Goal: Task Accomplishment & Management: Complete application form

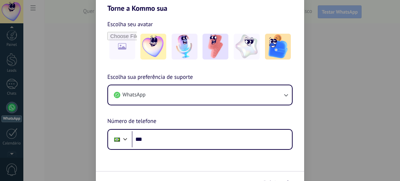
drag, startPoint x: 0, startPoint y: 0, endPoint x: 9, endPoint y: 92, distance: 92.0
click at [9, 92] on div "Torne a Kommo sua Escolha seu avatar Escolha sua preferência de suporte WhatsAp…" at bounding box center [200, 90] width 400 height 181
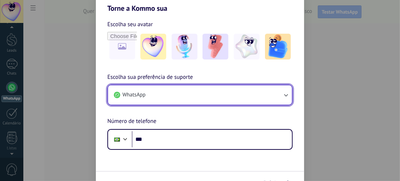
click at [182, 97] on button "WhatsApp" at bounding box center [200, 94] width 184 height 19
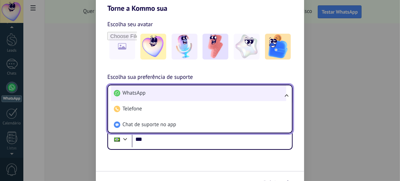
click at [167, 94] on li "WhatsApp" at bounding box center [198, 93] width 175 height 16
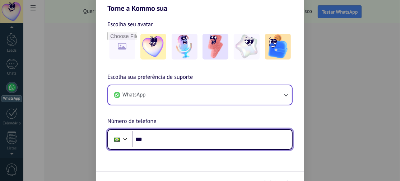
click at [180, 142] on input "***" at bounding box center [212, 139] width 160 height 17
type input "**********"
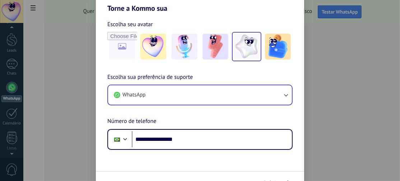
click at [247, 41] on img at bounding box center [247, 47] width 26 height 26
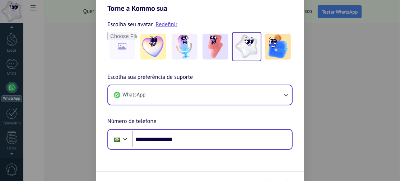
drag, startPoint x: 396, startPoint y: 37, endPoint x: 274, endPoint y: 132, distance: 155.4
click at [274, 132] on div "**********" at bounding box center [200, 90] width 400 height 181
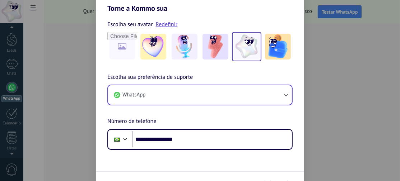
click at [205, 155] on form "**********" at bounding box center [200, 104] width 208 height 182
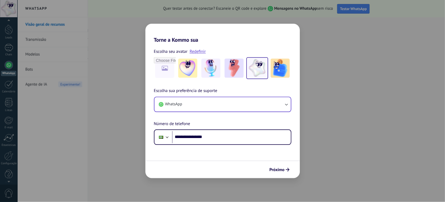
scroll to position [0, 0]
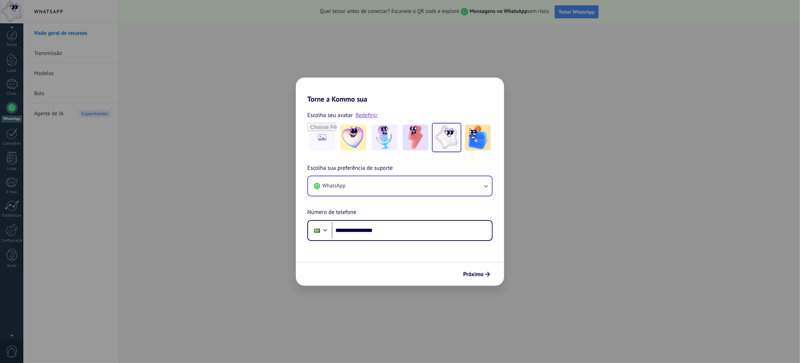
click at [400, 181] on span "Próximo" at bounding box center [473, 274] width 20 height 5
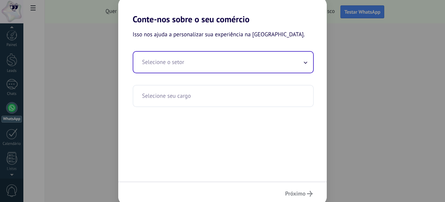
click at [148, 61] on input "text" at bounding box center [223, 62] width 180 height 21
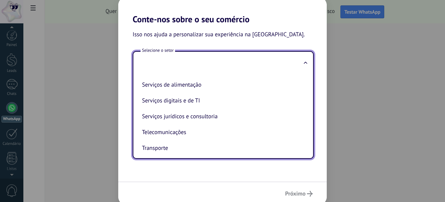
scroll to position [194, 0]
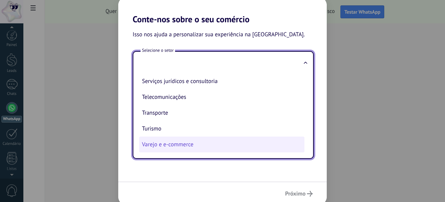
click at [177, 142] on li "Varejo e e-commerce" at bounding box center [221, 145] width 165 height 16
type input "**********"
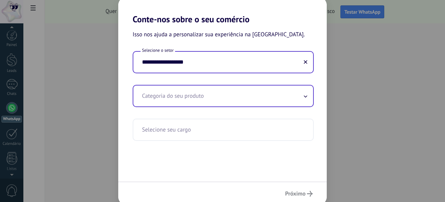
click at [171, 94] on input "text" at bounding box center [223, 95] width 180 height 21
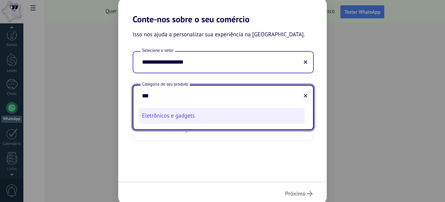
click at [155, 118] on li "Eletrônicos e gadgets" at bounding box center [221, 116] width 165 height 16
type input "**********"
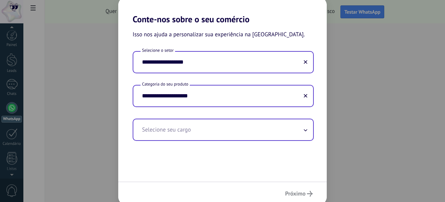
click at [178, 128] on input "text" at bounding box center [223, 129] width 180 height 21
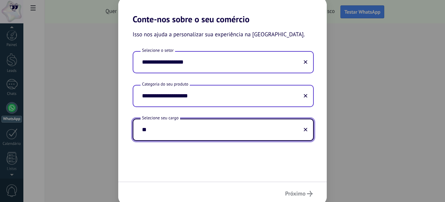
type input "*"
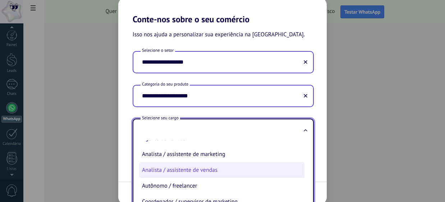
scroll to position [0, 0]
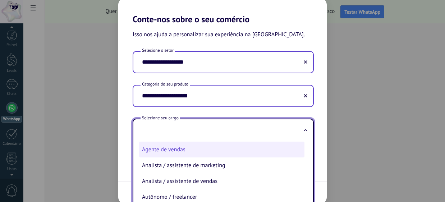
click at [198, 153] on li "Agente de vendas" at bounding box center [221, 150] width 165 height 16
type input "**********"
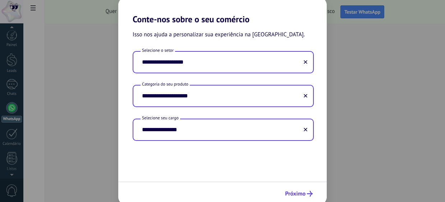
click at [294, 181] on span "Próximo" at bounding box center [295, 193] width 20 height 5
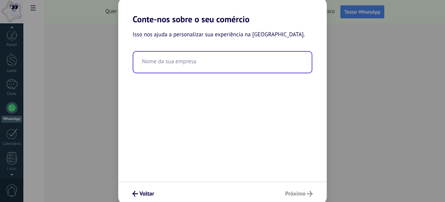
click at [175, 59] on input "text" at bounding box center [222, 62] width 178 height 21
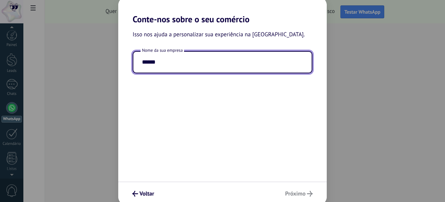
type input "******"
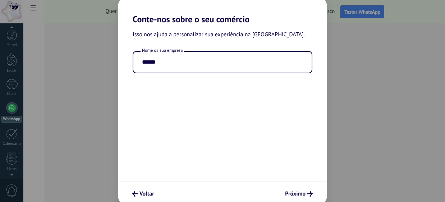
click at [295, 181] on div "Voltar Próximo" at bounding box center [222, 193] width 208 height 24
click at [295, 181] on span "Próximo" at bounding box center [295, 193] width 20 height 5
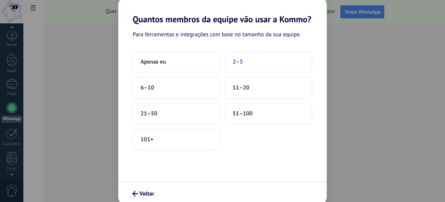
click at [256, 61] on button "2–5" at bounding box center [269, 62] width 88 height 22
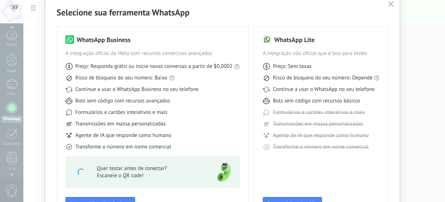
scroll to position [40, 0]
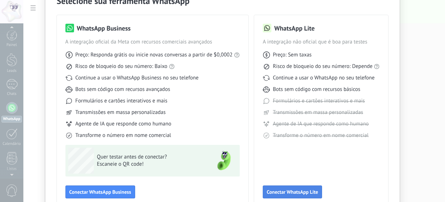
click at [279, 181] on span "Conectar WhatsApp Lite" at bounding box center [292, 191] width 51 height 5
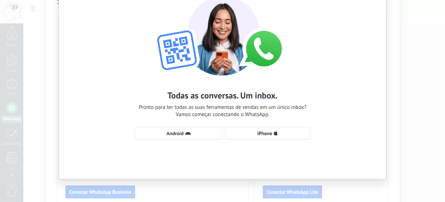
scroll to position [46, 0]
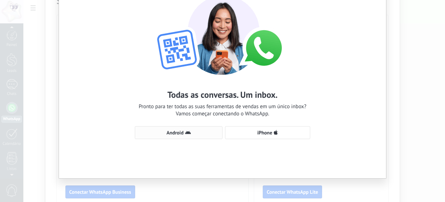
click at [189, 134] on icon "button" at bounding box center [188, 133] width 6 height 6
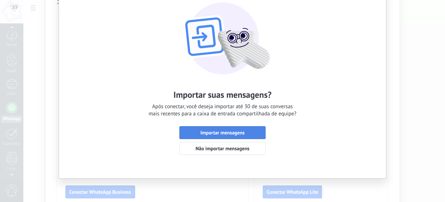
click at [235, 130] on span "Importar mensagens" at bounding box center [222, 132] width 44 height 5
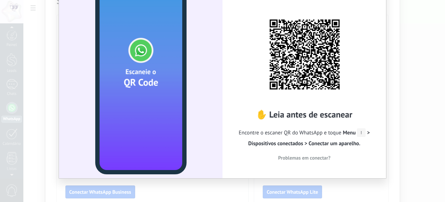
scroll to position [6, 0]
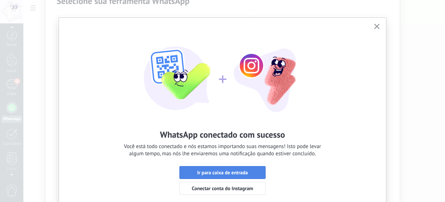
click at [236, 175] on button "Ir para caixa de entrada" at bounding box center [222, 172] width 86 height 13
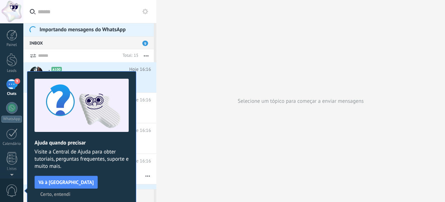
click at [70, 181] on span "Certo, entendi" at bounding box center [55, 193] width 30 height 5
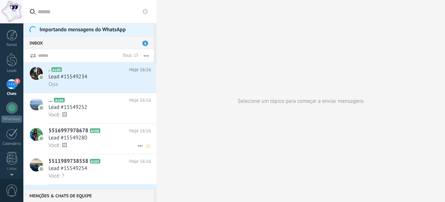
scroll to position [40, 0]
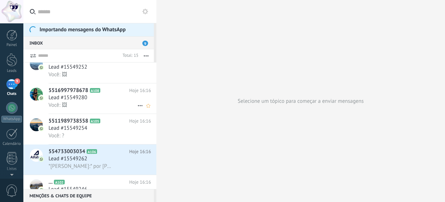
drag, startPoint x: 88, startPoint y: 74, endPoint x: 51, endPoint y: 109, distance: 50.8
click at [51, 108] on span "Você: 🖼" at bounding box center [57, 105] width 19 height 7
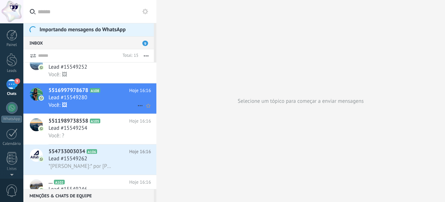
click at [51, 108] on span "Você: 🖼" at bounding box center [57, 105] width 19 height 7
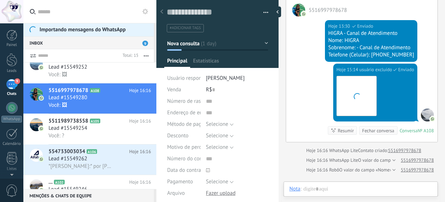
scroll to position [10, 0]
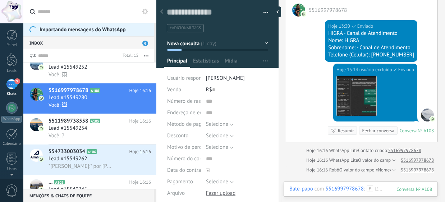
click at [295, 158] on div at bounding box center [296, 160] width 13 height 6
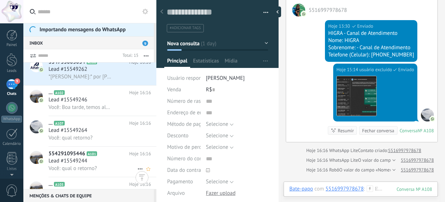
scroll to position [160, 0]
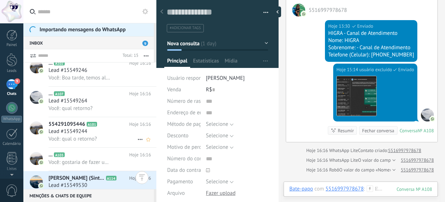
click at [111, 131] on div "Lead #15549244" at bounding box center [99, 131] width 102 height 7
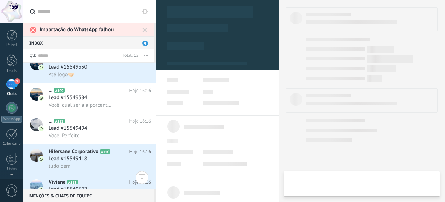
type textarea "**********"
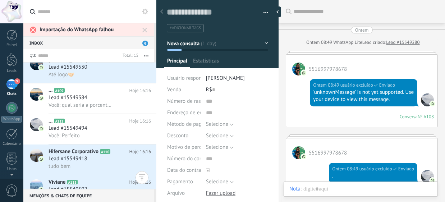
scroll to position [230, 0]
